Goal: Task Accomplishment & Management: Complete application form

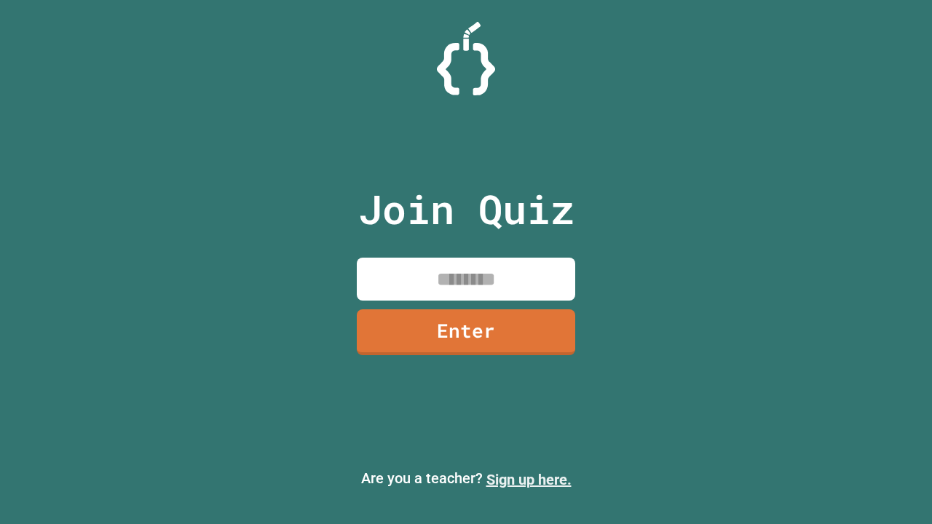
click at [529, 480] on link "Sign up here." at bounding box center [528, 479] width 85 height 17
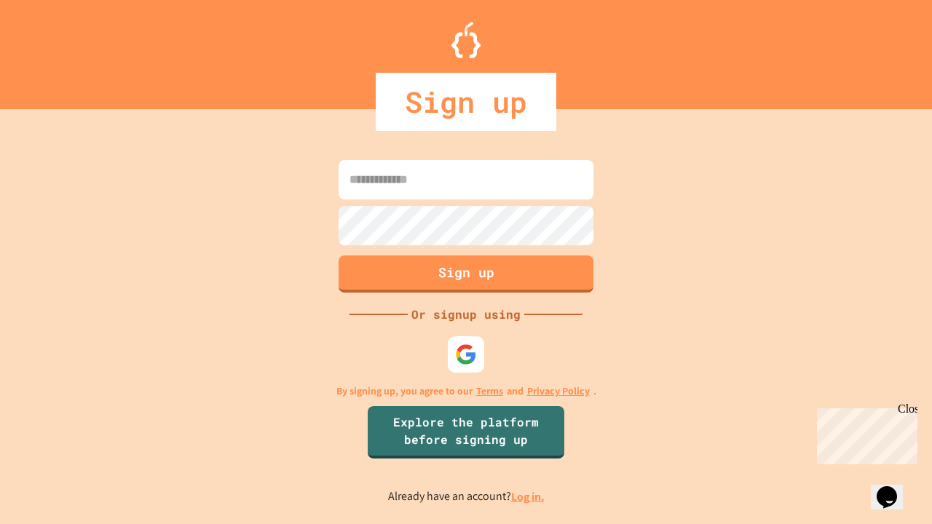
click at [529, 497] on link "Log in." at bounding box center [527, 496] width 33 height 15
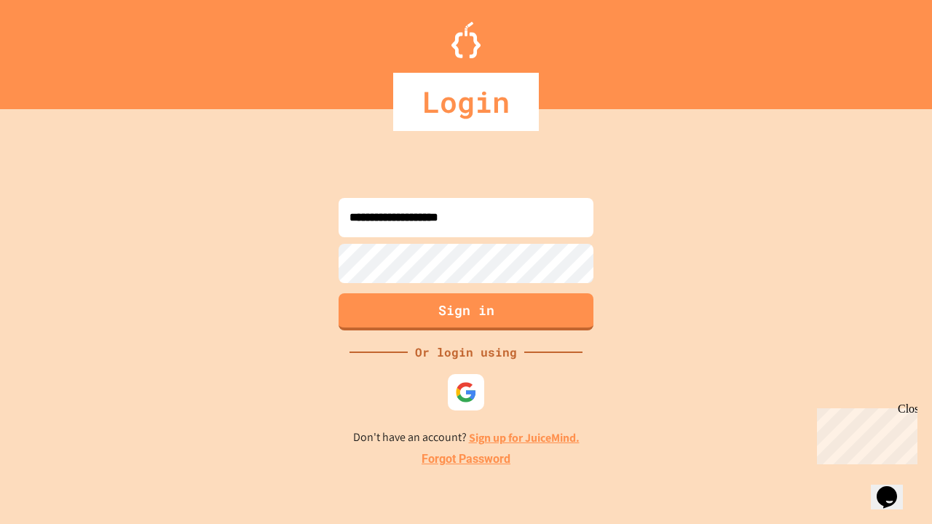
type input "**********"
